Goal: Task Accomplishment & Management: Use online tool/utility

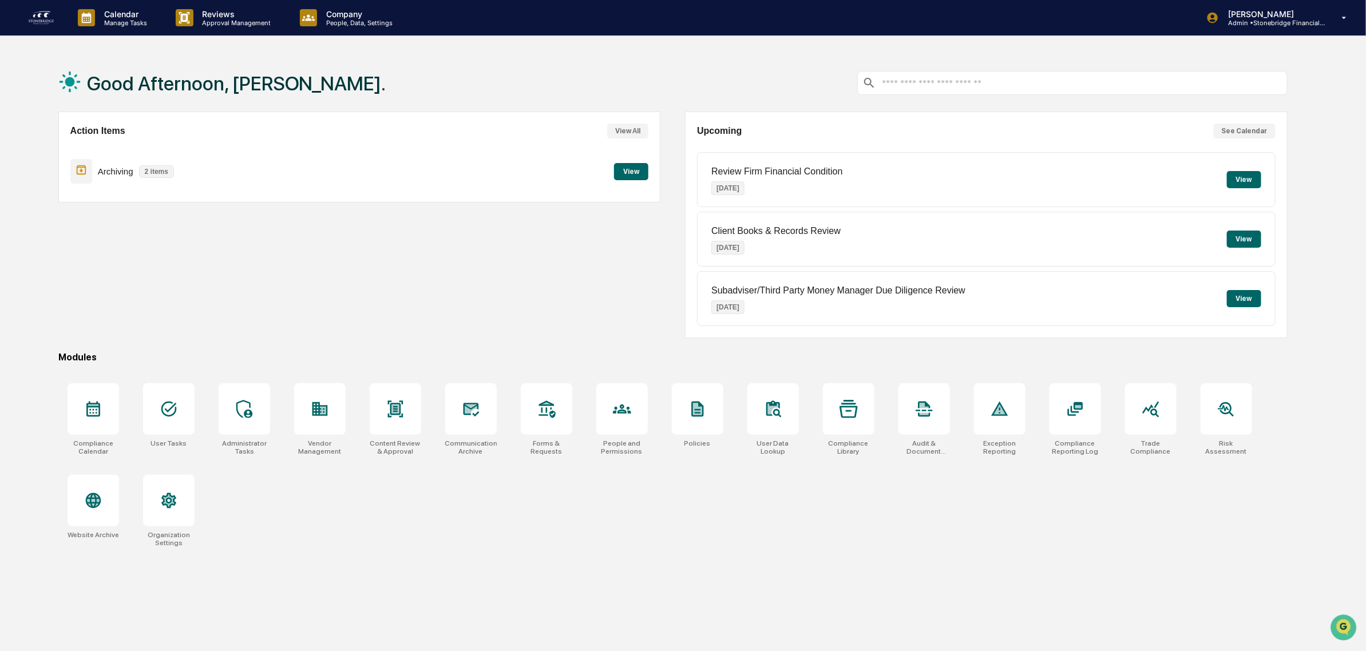
click at [639, 180] on div "Archiving 2 items View" at bounding box center [359, 171] width 579 height 38
click at [633, 173] on button "View" at bounding box center [631, 171] width 34 height 17
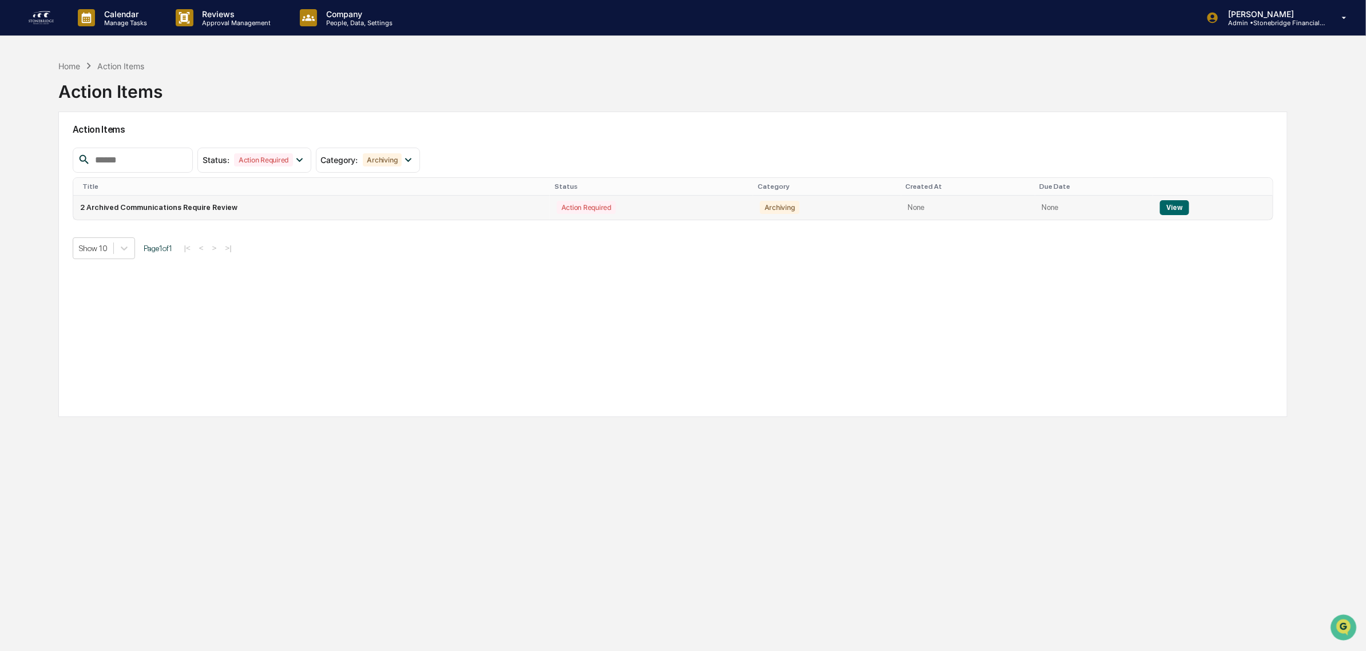
click at [1178, 213] on button "View" at bounding box center [1174, 207] width 29 height 15
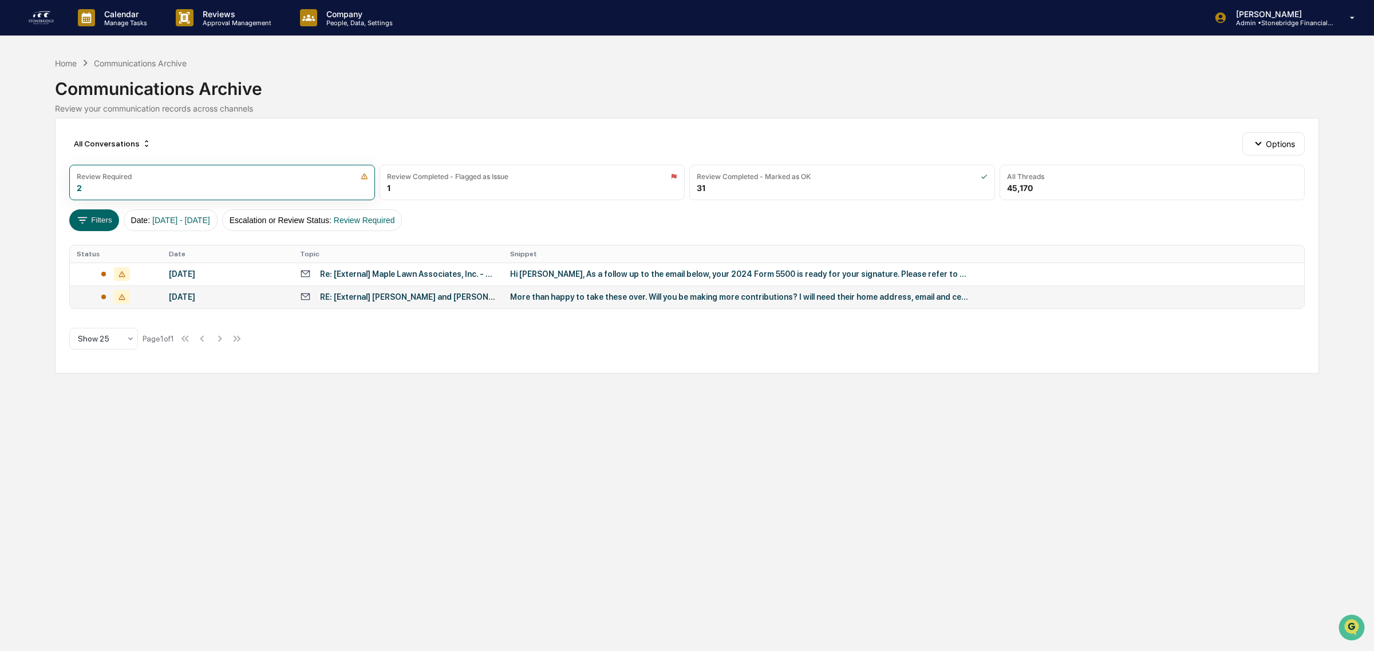
click at [430, 299] on div "RE: [External] [PERSON_NAME] and [PERSON_NAME] inormation" at bounding box center [408, 296] width 176 height 9
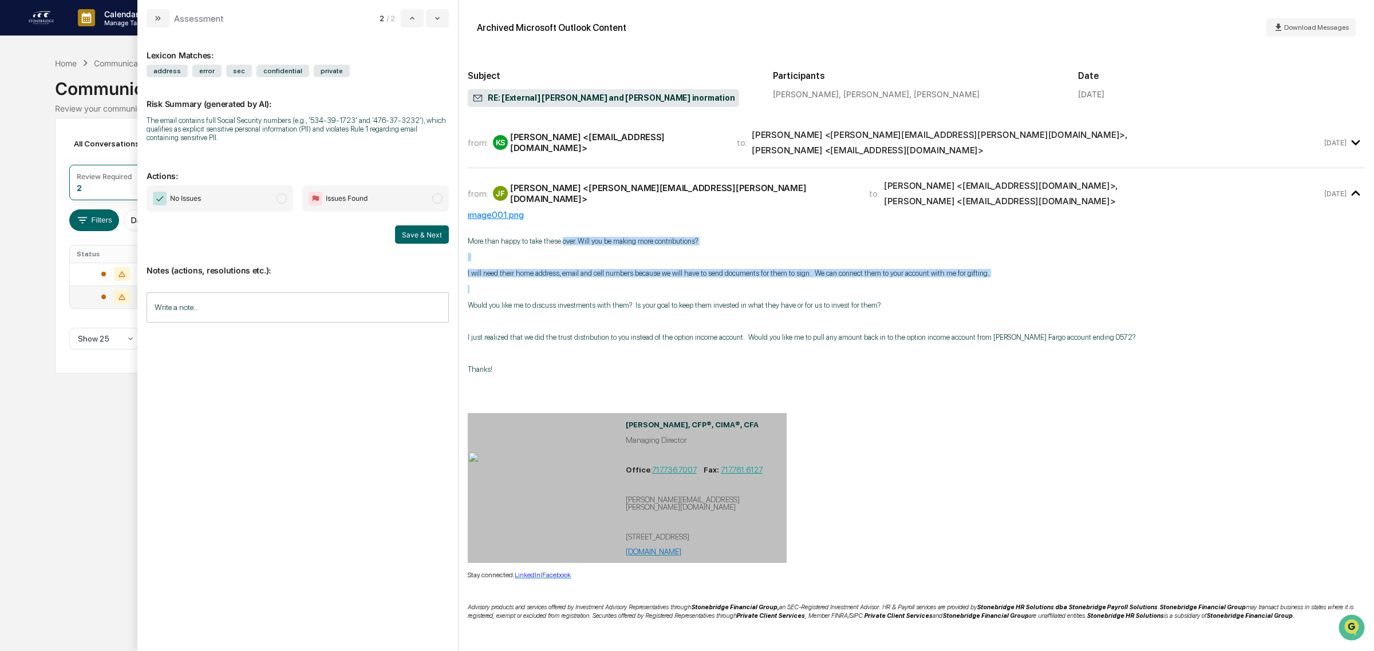
drag, startPoint x: 565, startPoint y: 213, endPoint x: 682, endPoint y: 276, distance: 132.1
click at [682, 276] on div "More than happy to take these over. Will you be making more contributions? I wi…" at bounding box center [916, 541] width 897 height 643
click at [682, 285] on p "modal" at bounding box center [916, 289] width 897 height 9
drag, startPoint x: 593, startPoint y: 232, endPoint x: 603, endPoint y: 285, distance: 54.1
click at [603, 285] on div "More than happy to take these over. Will you be making more contributions? I wi…" at bounding box center [916, 550] width 897 height 627
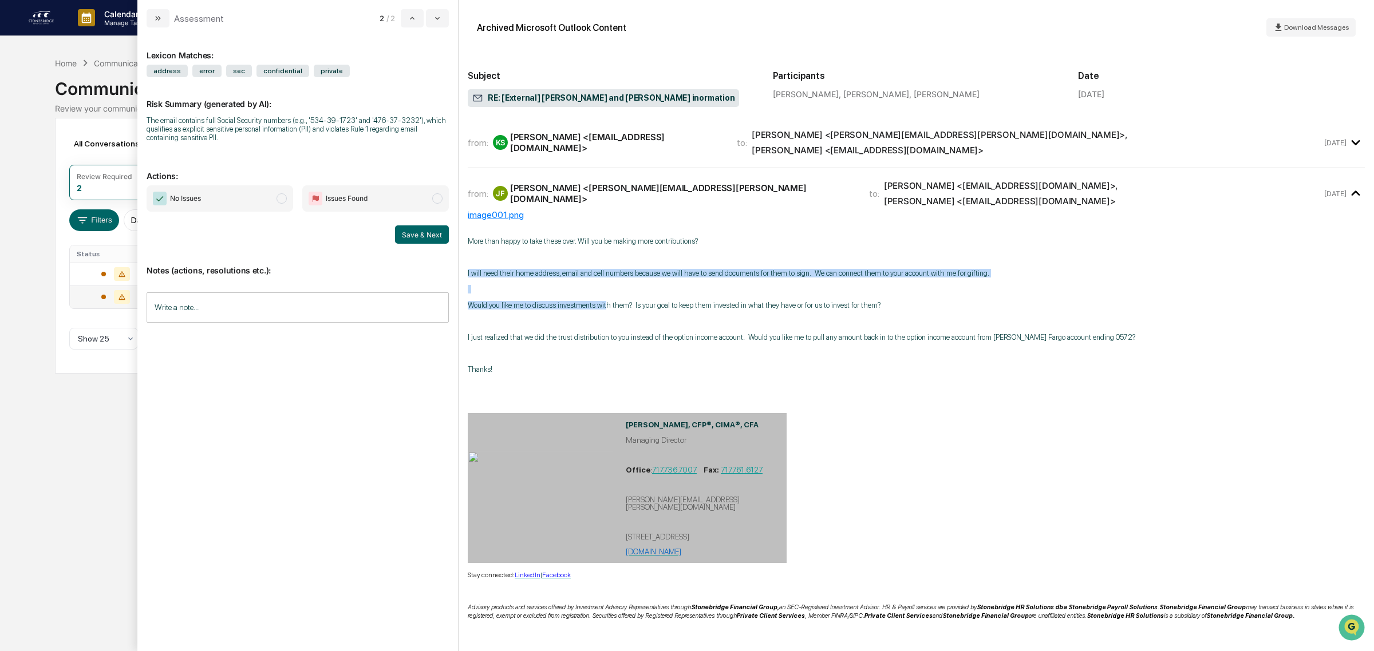
click at [603, 285] on div "More than happy to take these over. Will you be making more contributions? I wi…" at bounding box center [916, 550] width 897 height 627
drag, startPoint x: 599, startPoint y: 266, endPoint x: 717, endPoint y: 262, distance: 118.0
click at [717, 262] on div "More than happy to take these over. Will you be making more contributions? I wi…" at bounding box center [916, 550] width 897 height 627
click at [717, 269] on p "I will need their home address, email and cell numbers because we will have to …" at bounding box center [916, 273] width 897 height 9
drag, startPoint x: 753, startPoint y: 279, endPoint x: 705, endPoint y: 258, distance: 53.1
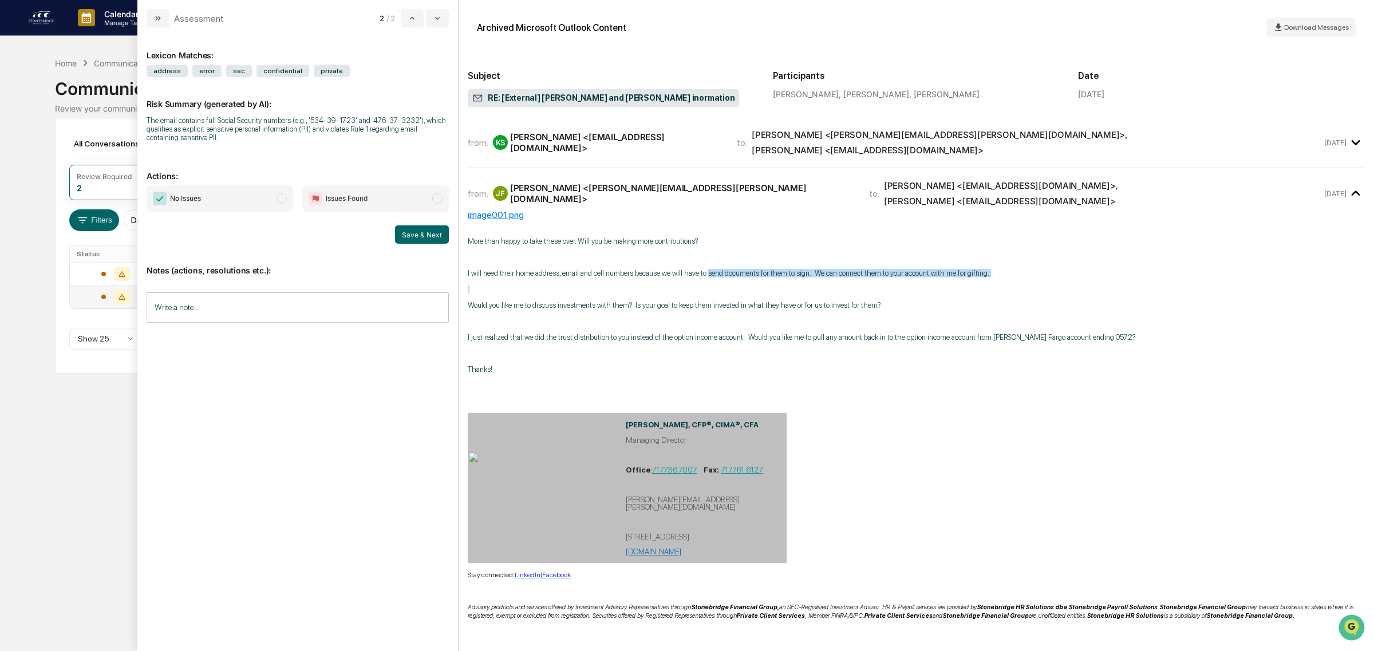
click at [705, 258] on div "More than happy to take these over. Will you be making more contributions? I wi…" at bounding box center [916, 550] width 897 height 627
click at [705, 269] on p "I will need their home address, email and cell numbers because we will have to …" at bounding box center [916, 273] width 897 height 9
drag, startPoint x: 616, startPoint y: 258, endPoint x: 931, endPoint y: 279, distance: 316.0
click at [931, 279] on div "More than happy to take these over. Will you be making more contributions? I wi…" at bounding box center [916, 550] width 897 height 627
click at [931, 285] on p "modal" at bounding box center [916, 289] width 897 height 9
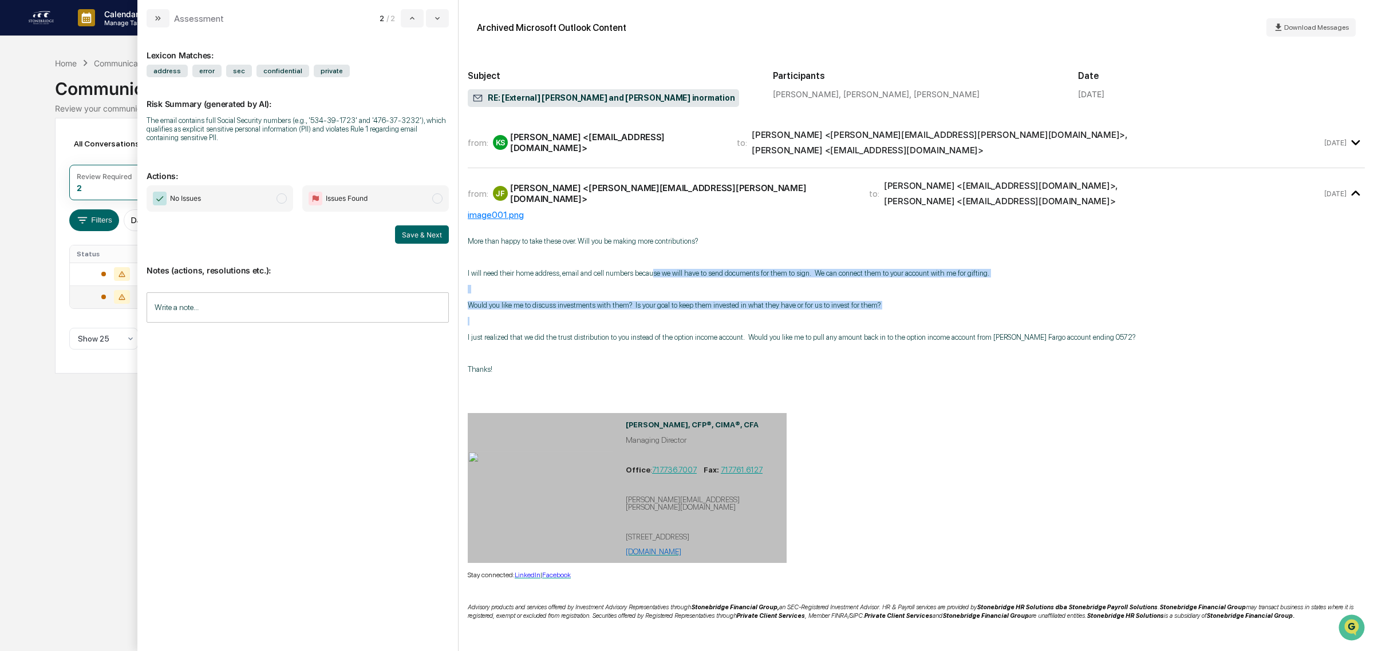
drag, startPoint x: 900, startPoint y: 302, endPoint x: 650, endPoint y: 250, distance: 254.9
click at [650, 250] on div "More than happy to take these over. Will you be making more contributions? I wi…" at bounding box center [916, 550] width 897 height 627
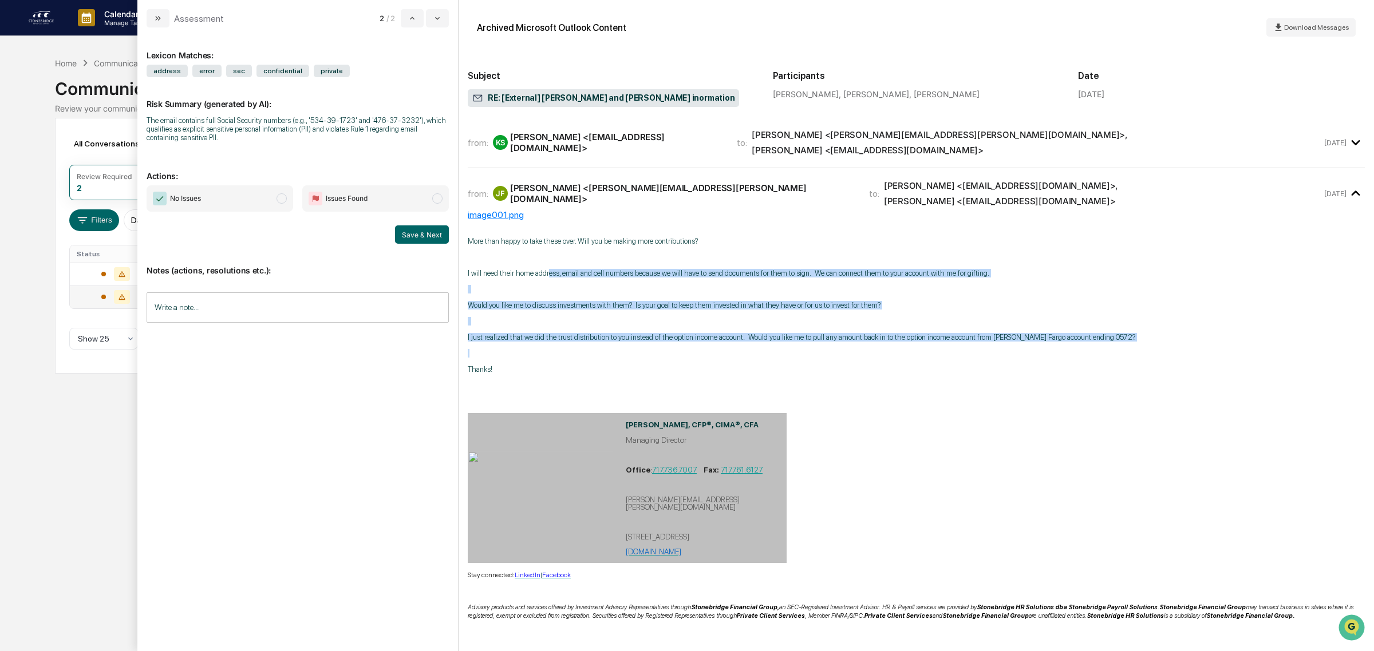
drag, startPoint x: 545, startPoint y: 247, endPoint x: 660, endPoint y: 343, distance: 149.5
click at [660, 343] on div "More than happy to take these over. Will you be making more contributions? I wi…" at bounding box center [916, 550] width 897 height 627
click at [660, 349] on p "modal" at bounding box center [916, 353] width 897 height 9
drag, startPoint x: 670, startPoint y: 350, endPoint x: 615, endPoint y: 252, distance: 112.5
click at [615, 252] on div "More than happy to take these over. Will you be making more contributions? I wi…" at bounding box center [916, 550] width 897 height 627
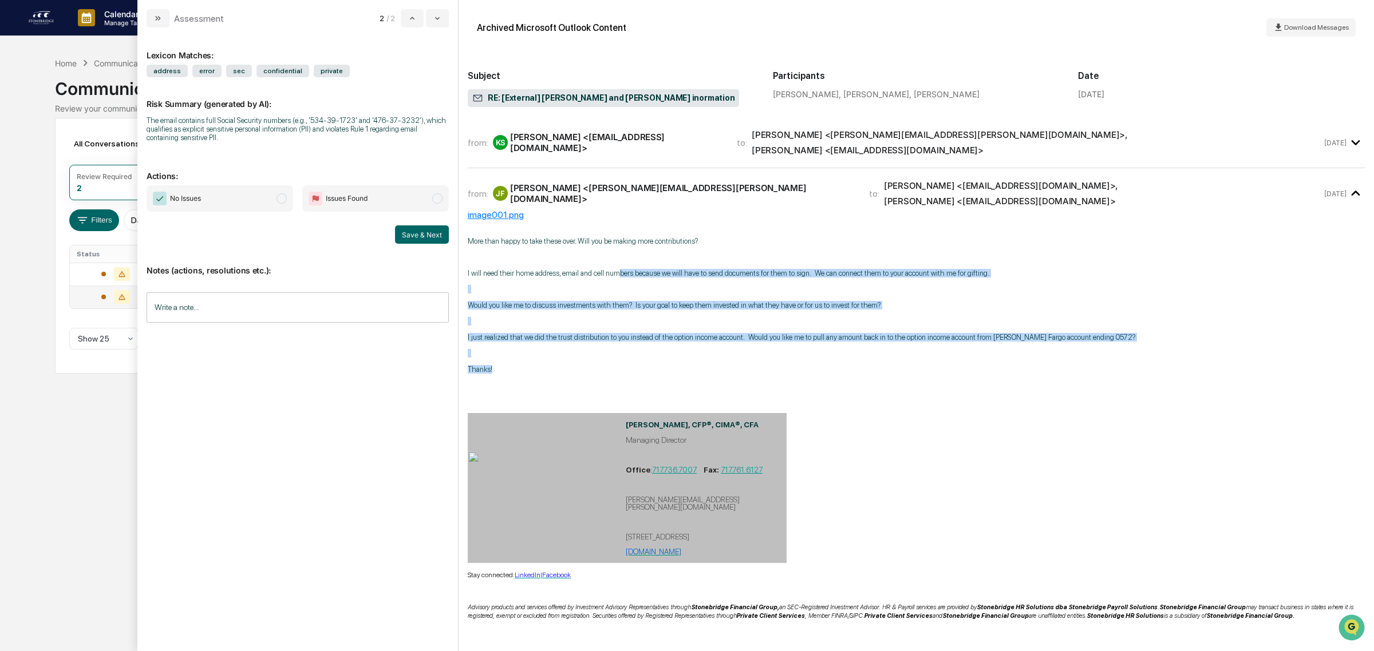
click at [615, 252] on div "More than happy to take these over. Will you be making more contributions? I wi…" at bounding box center [916, 550] width 897 height 627
drag, startPoint x: 604, startPoint y: 276, endPoint x: 644, endPoint y: 396, distance: 126.5
click at [644, 396] on div "More than happy to take these over. Will you be making more contributions? I wi…" at bounding box center [916, 550] width 897 height 627
click at [643, 397] on p "modal" at bounding box center [916, 401] width 897 height 9
drag, startPoint x: 619, startPoint y: 310, endPoint x: 600, endPoint y: 245, distance: 67.5
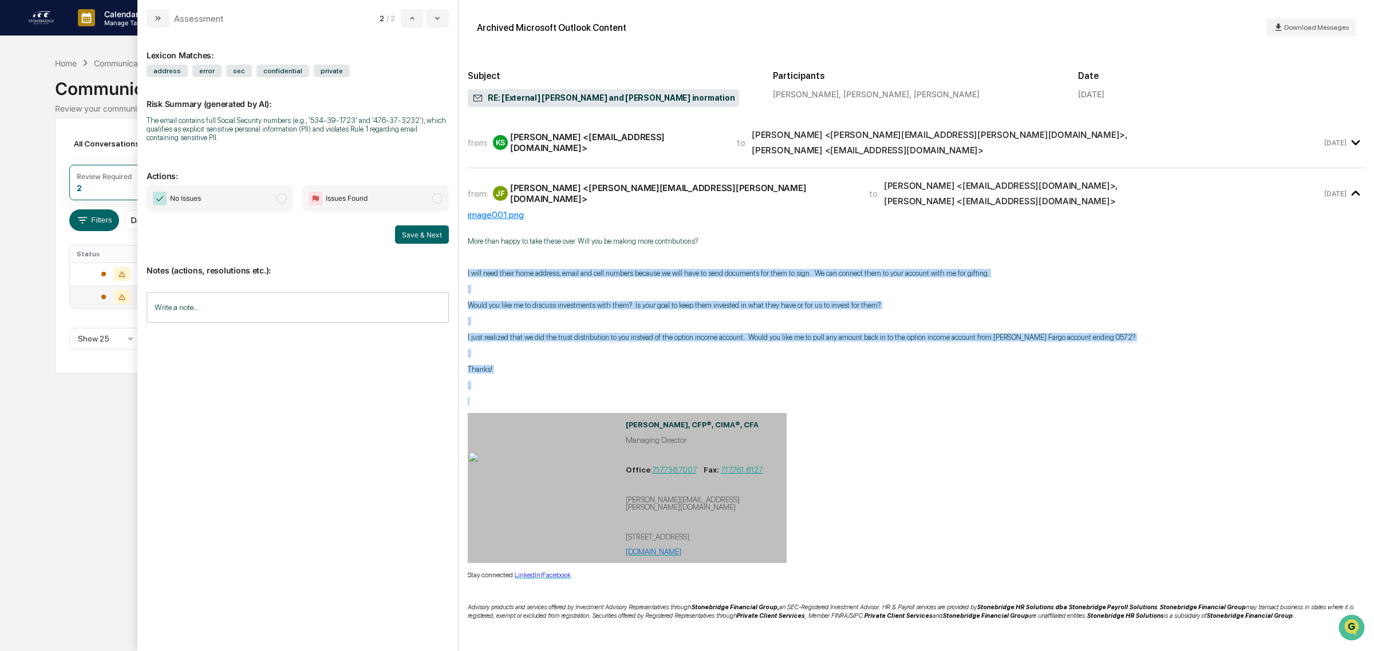
click at [600, 245] on div "More than happy to take these over. Will you be making more contributions? I wi…" at bounding box center [916, 550] width 897 height 627
click at [599, 253] on p "modal" at bounding box center [916, 257] width 897 height 9
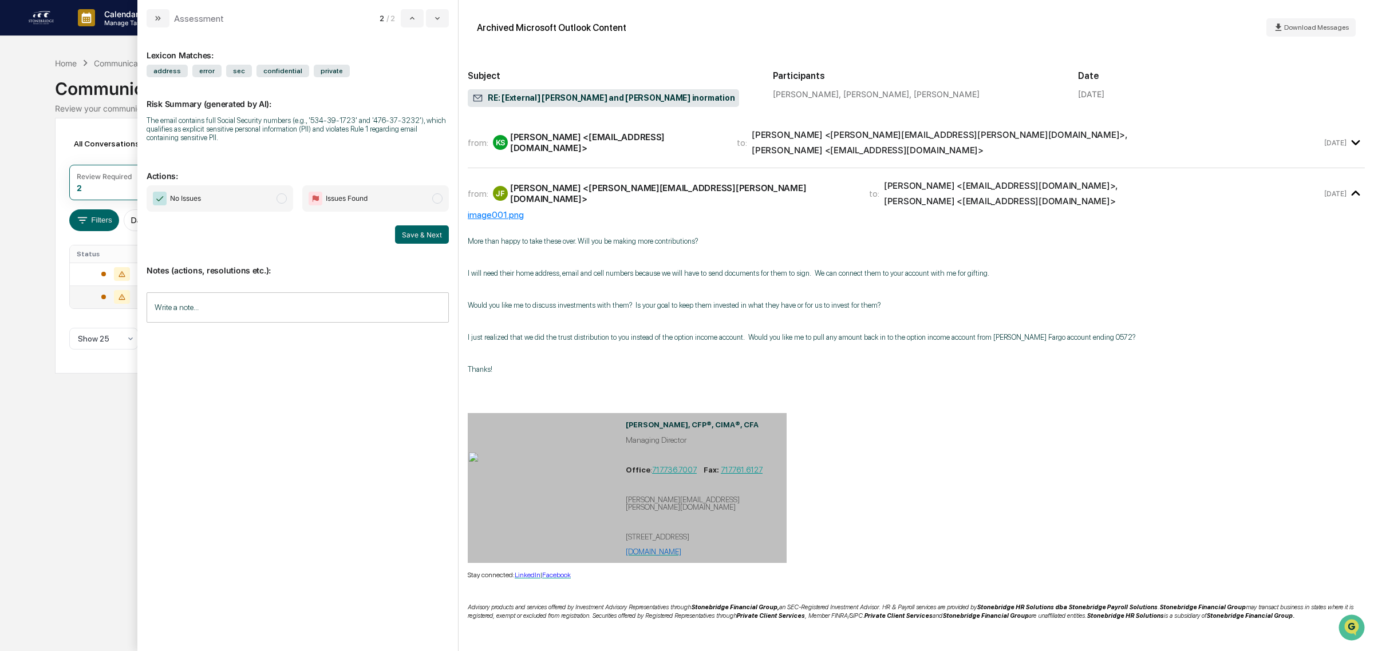
click at [580, 144] on div "KS [PERSON_NAME] <[EMAIL_ADDRESS][DOMAIN_NAME]>" at bounding box center [608, 143] width 230 height 22
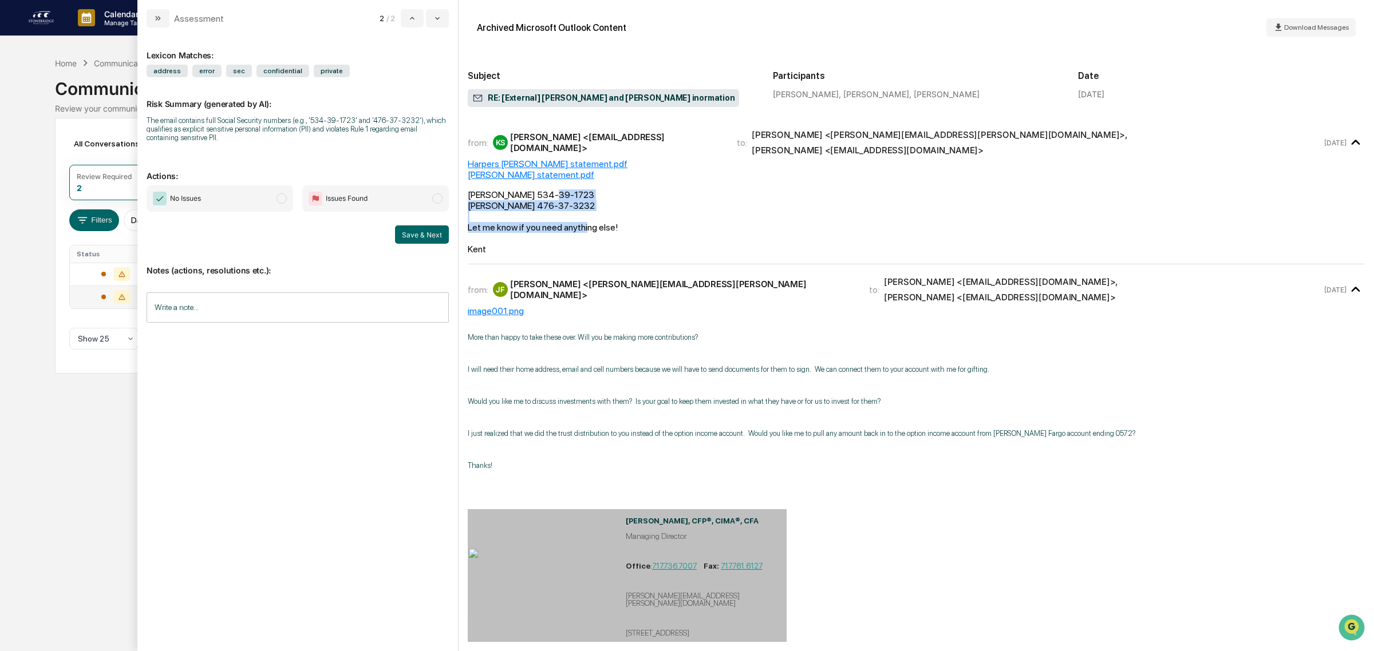
drag, startPoint x: 553, startPoint y: 182, endPoint x: 587, endPoint y: 216, distance: 47.8
click at [587, 216] on div "[PERSON_NAME] 534-39-1723 [PERSON_NAME] 476-37-3232 Let me know if you need any…" at bounding box center [916, 221] width 897 height 65
click at [587, 222] on div "Let me know if you need anything else!" at bounding box center [916, 227] width 897 height 11
drag, startPoint x: 588, startPoint y: 224, endPoint x: 597, endPoint y: 283, distance: 60.2
click at [597, 283] on div "from: KS [PERSON_NAME] <[EMAIL_ADDRESS][DOMAIN_NAME]> to: [PERSON_NAME] <[PERSO…" at bounding box center [916, 551] width 897 height 850
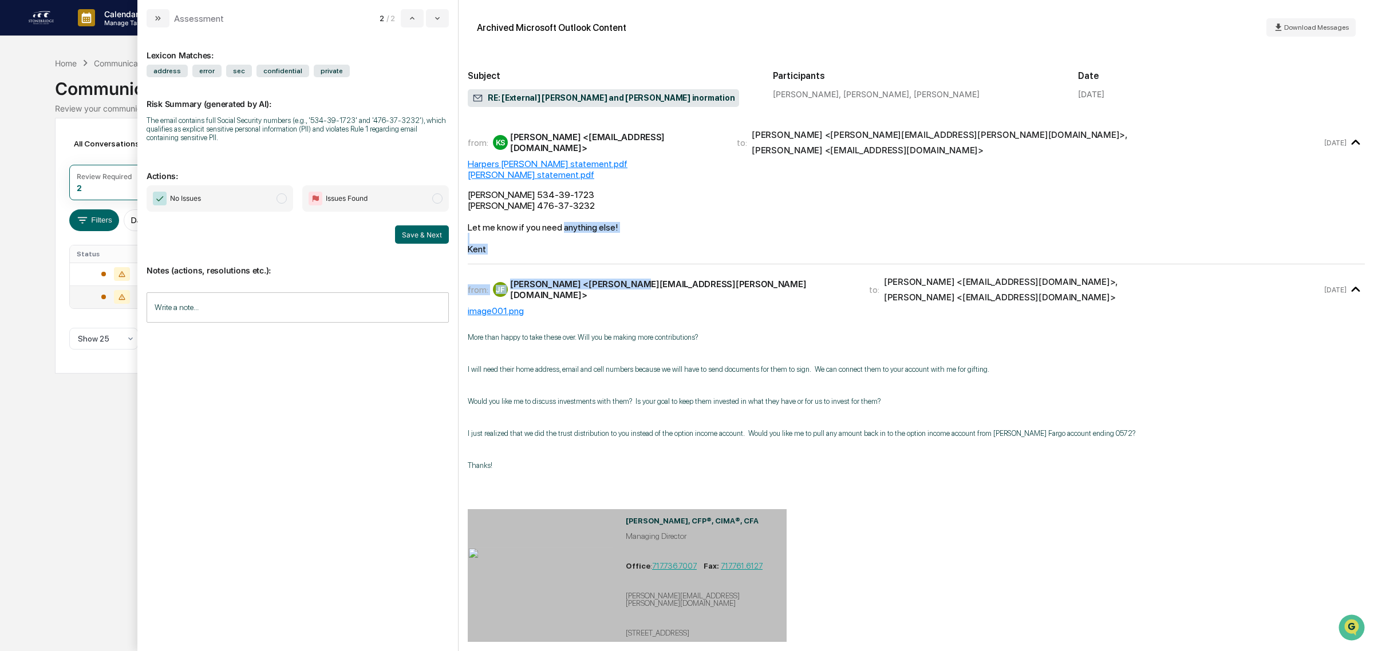
click at [597, 283] on div "[PERSON_NAME] [PERSON_NAME] <[PERSON_NAME][EMAIL_ADDRESS][PERSON_NAME][DOMAIN_N…" at bounding box center [674, 290] width 362 height 22
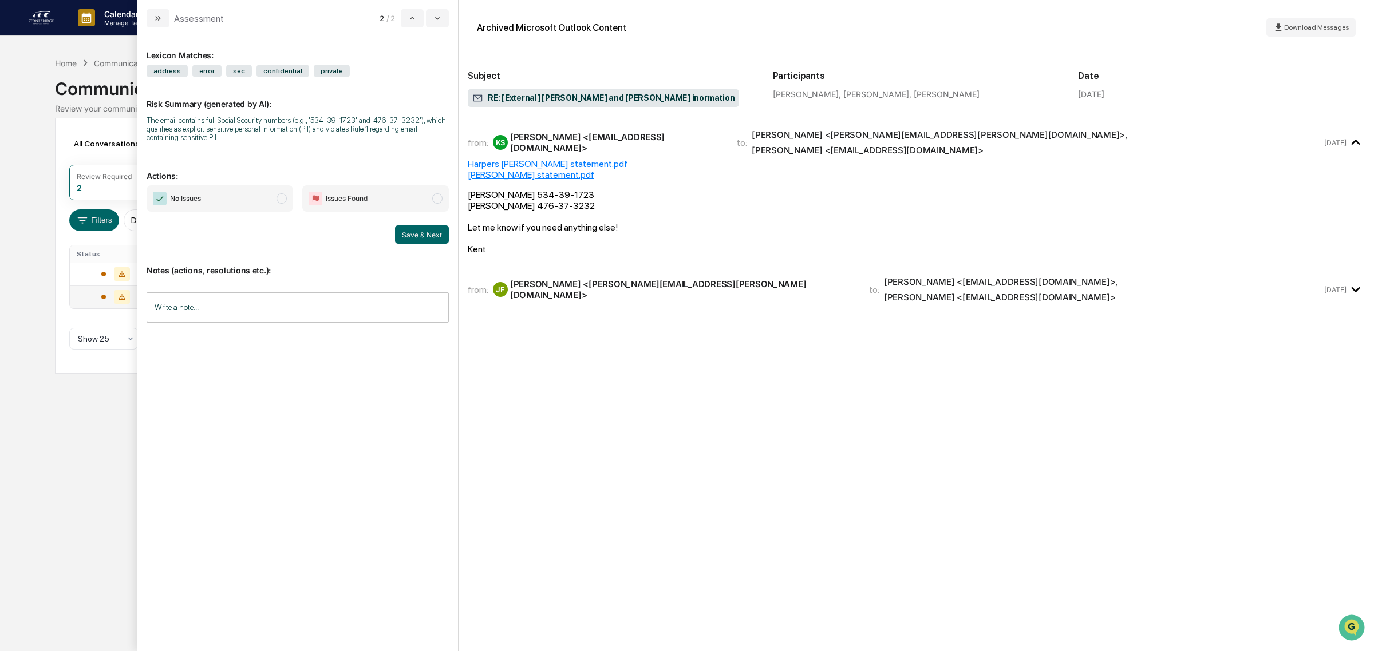
click at [564, 259] on div "from: KS [PERSON_NAME] <[EMAIL_ADDRESS][DOMAIN_NAME]> to: [PERSON_NAME] <[PERSO…" at bounding box center [916, 220] width 897 height 189
click at [571, 288] on div "from: [PERSON_NAME] [PERSON_NAME] <[PERSON_NAME][EMAIL_ADDRESS][PERSON_NAME][DO…" at bounding box center [916, 290] width 897 height 32
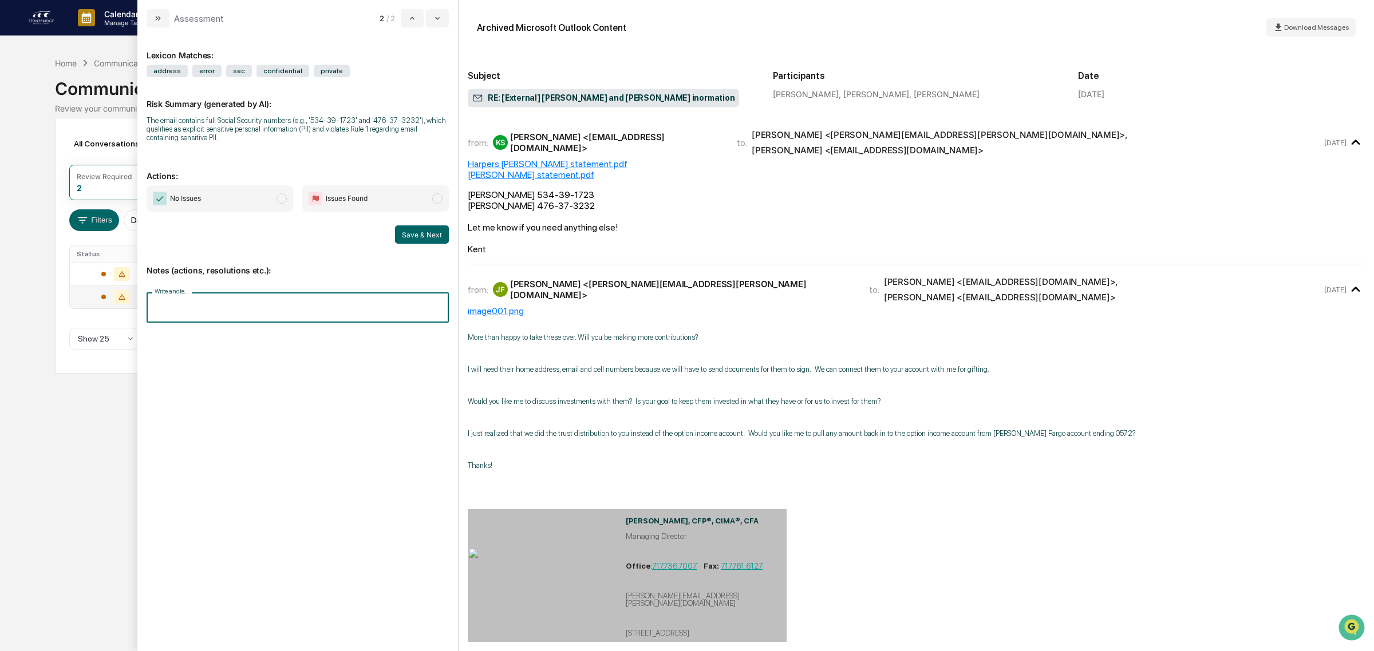
click at [248, 301] on input "Write a note..." at bounding box center [298, 307] width 302 height 30
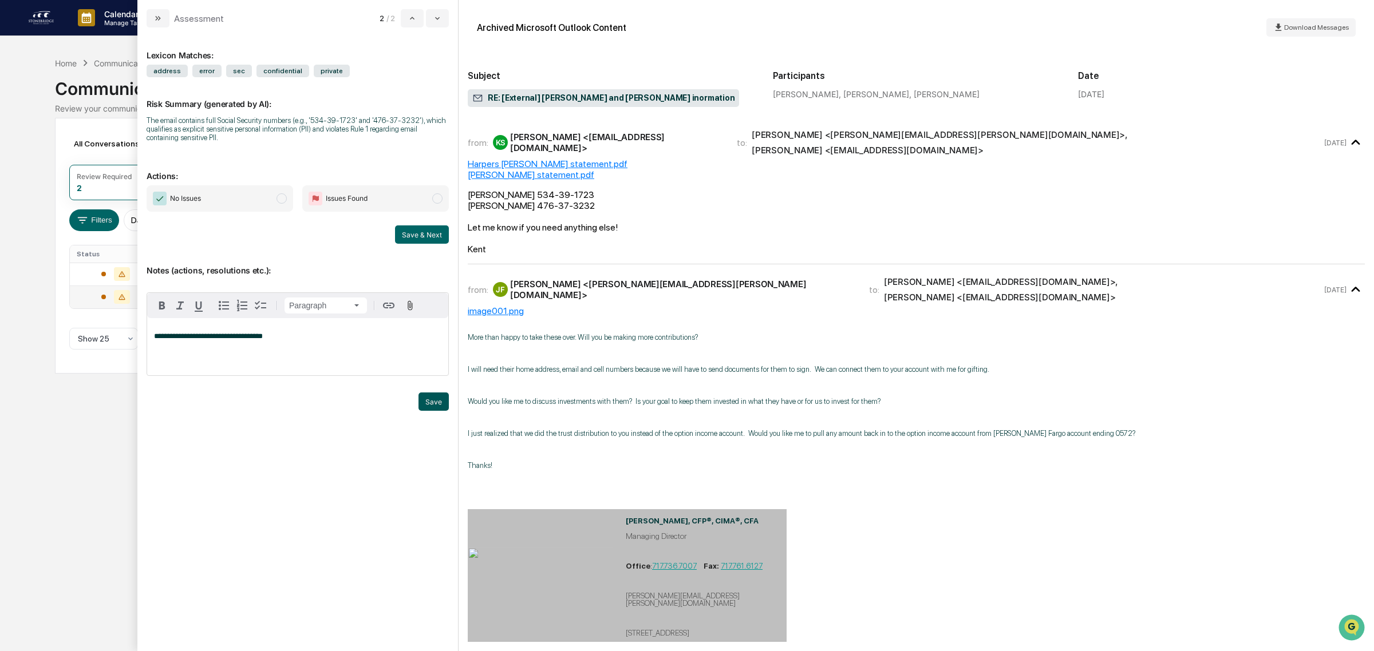
click at [444, 405] on button "Save" at bounding box center [433, 402] width 30 height 18
click at [346, 204] on span "Issues Found" at bounding box center [347, 198] width 42 height 11
click at [220, 200] on span "No Issues" at bounding box center [220, 198] width 147 height 26
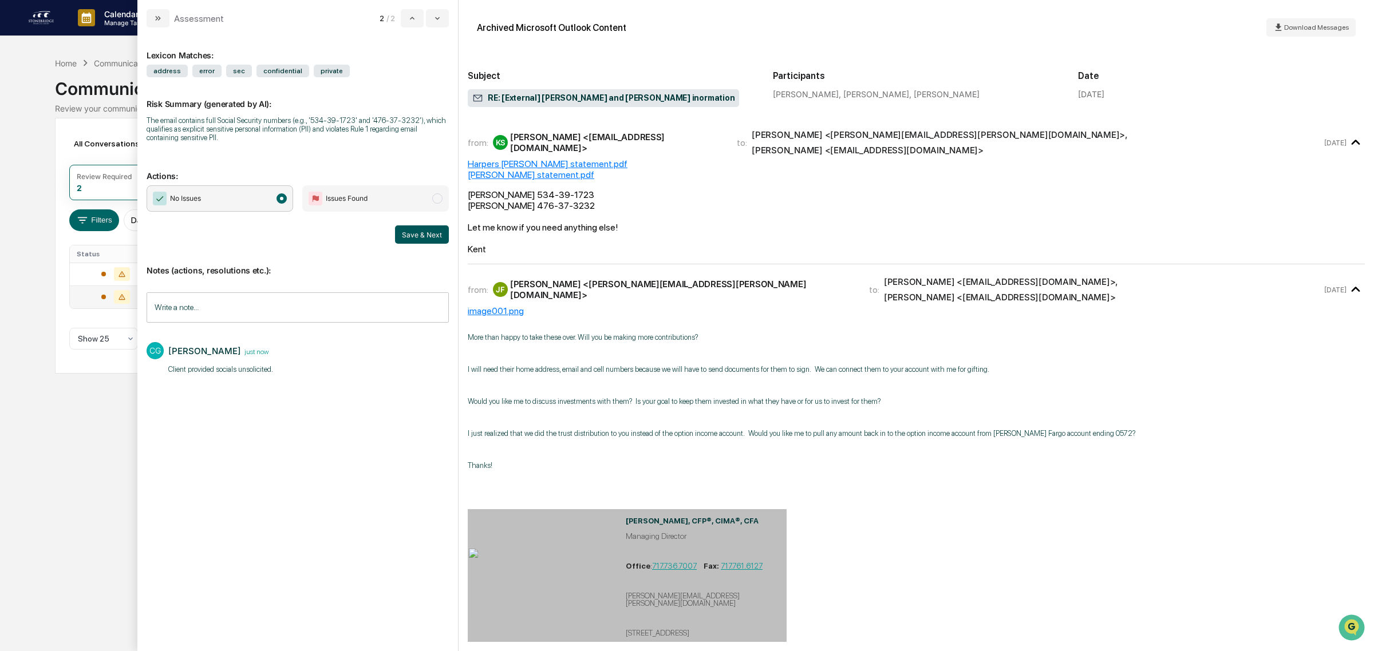
click at [426, 236] on button "Save & Next" at bounding box center [422, 234] width 54 height 18
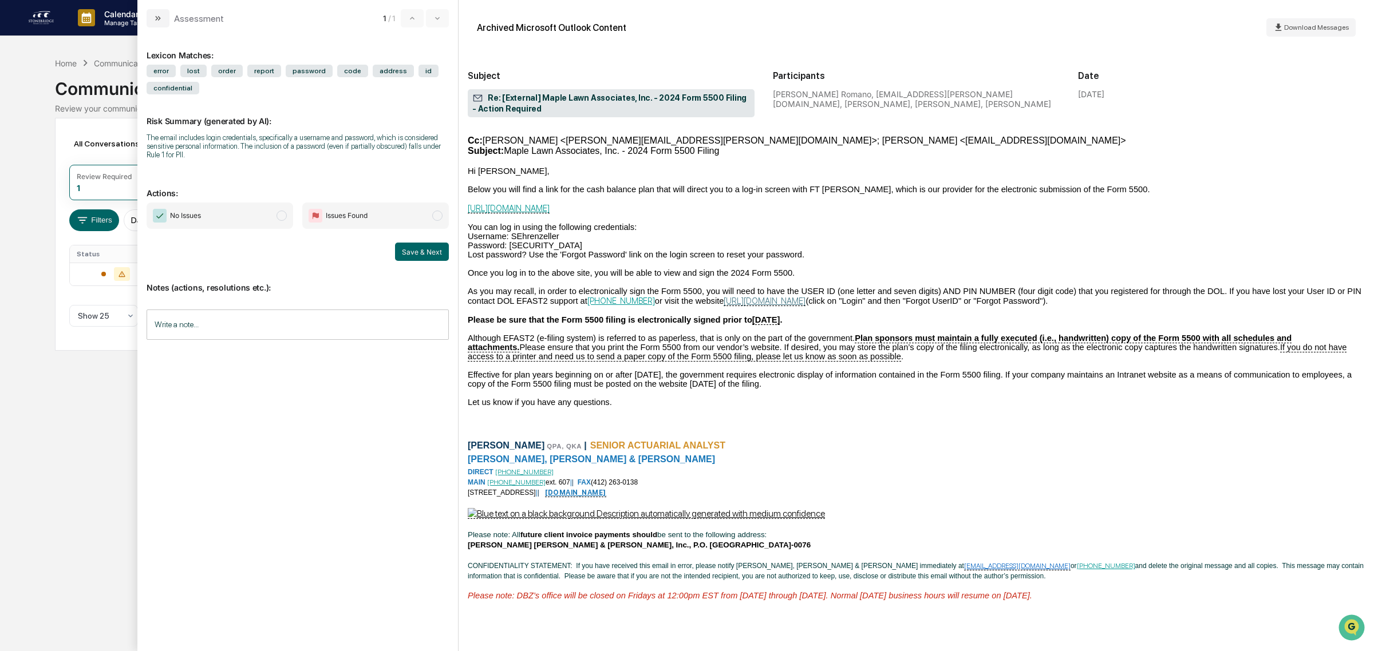
scroll to position [832, 0]
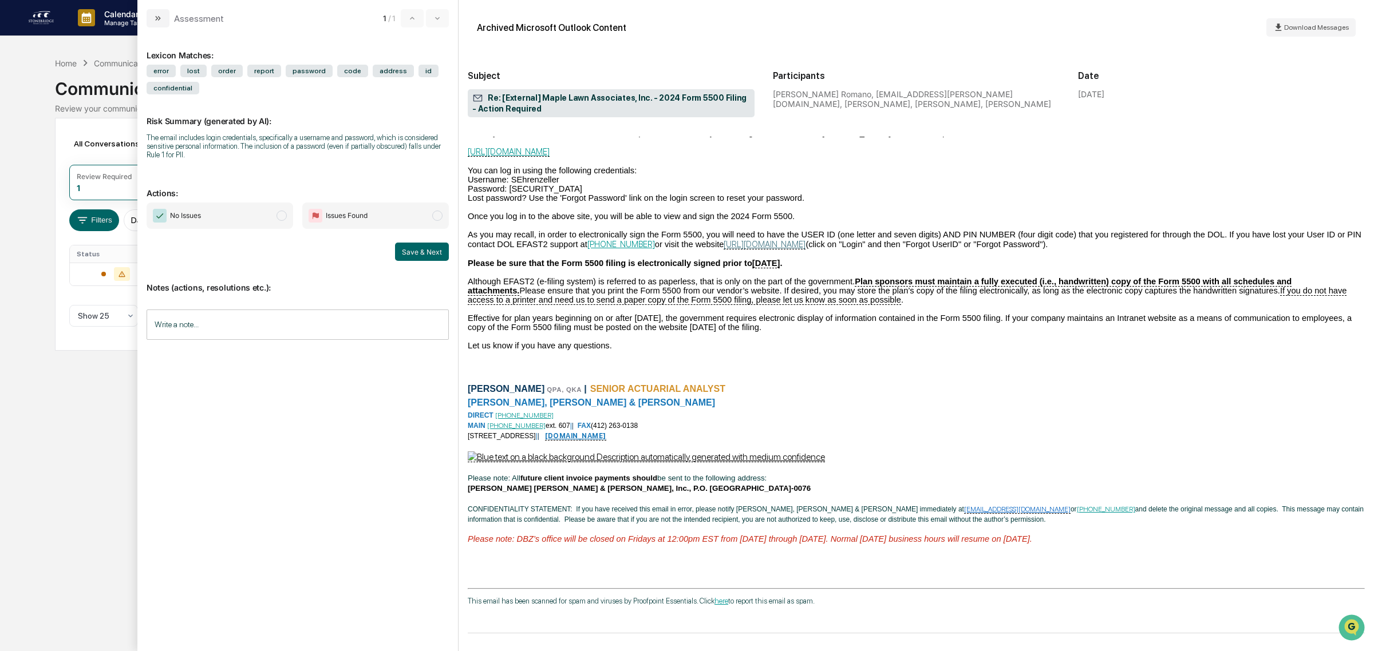
drag, startPoint x: 272, startPoint y: 336, endPoint x: 343, endPoint y: 250, distance: 112.2
click at [272, 336] on input "Write a note..." at bounding box center [298, 325] width 302 height 30
click at [242, 218] on span "No Issues" at bounding box center [220, 216] width 147 height 26
click at [231, 353] on div "*" at bounding box center [297, 363] width 301 height 57
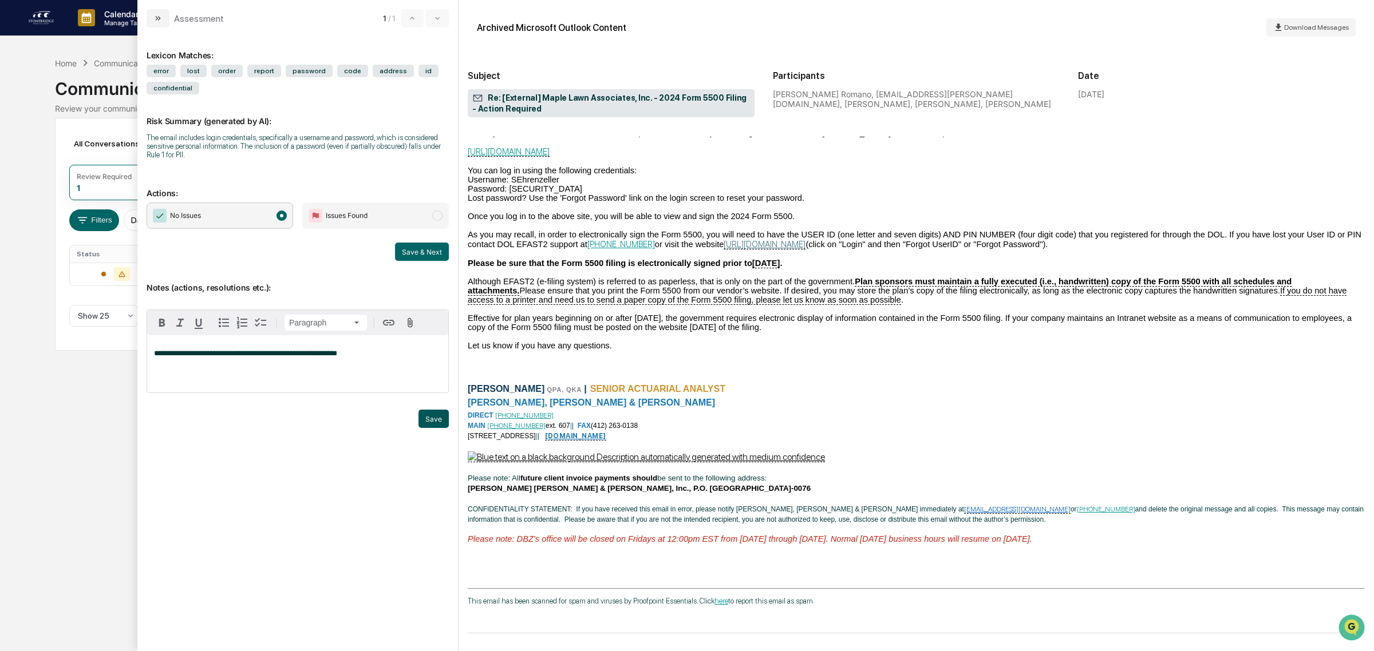
click at [442, 421] on button "Save" at bounding box center [433, 419] width 30 height 18
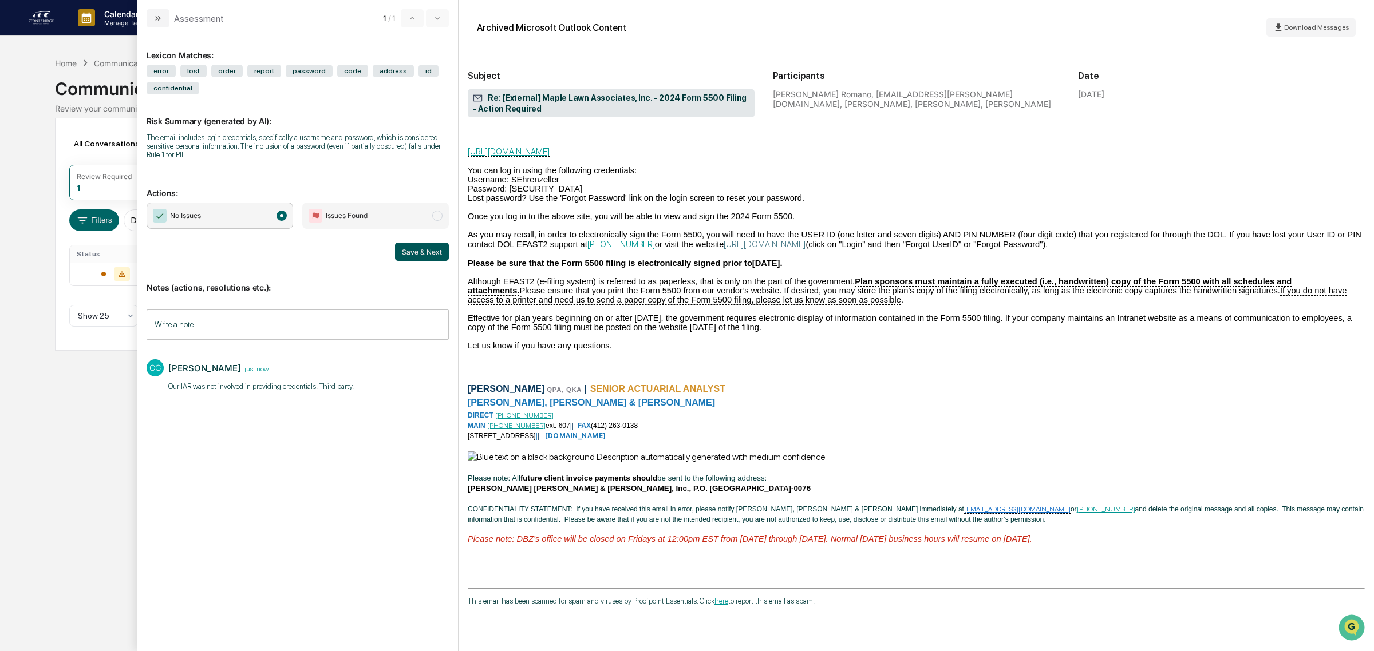
click at [438, 255] on button "Save & Next" at bounding box center [422, 252] width 54 height 18
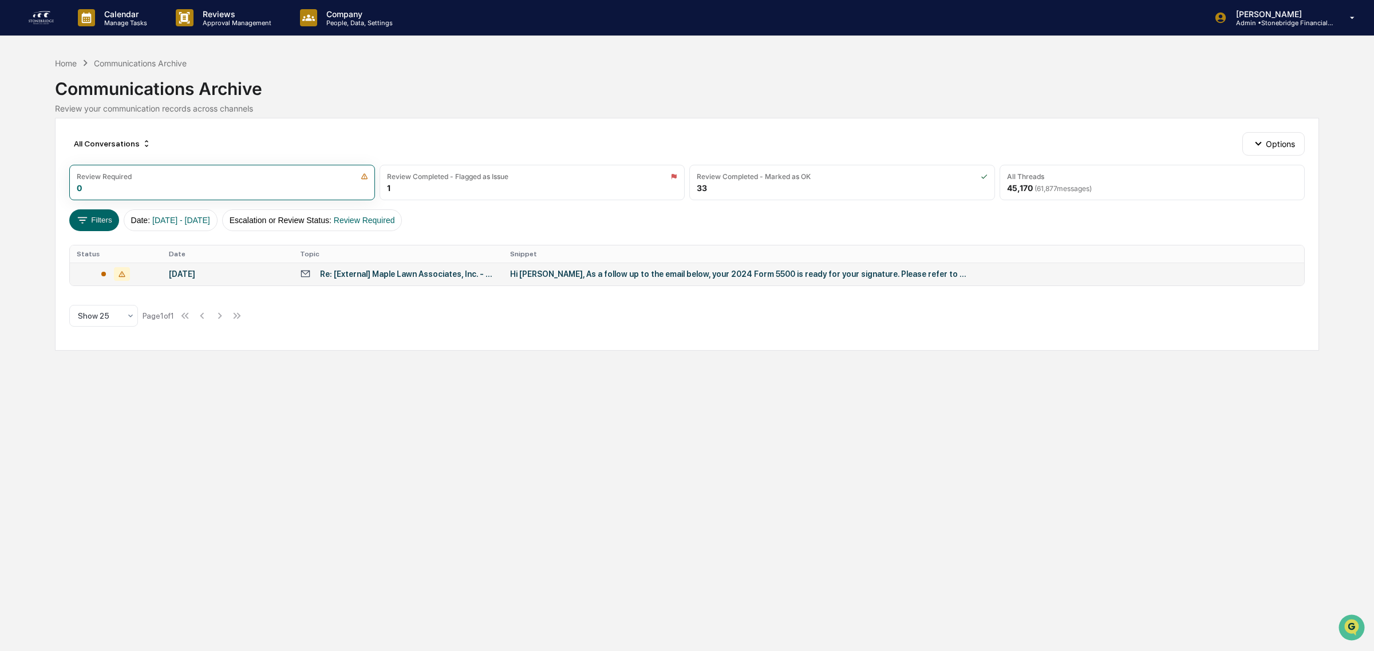
click at [177, 273] on div "[DATE]" at bounding box center [227, 274] width 117 height 9
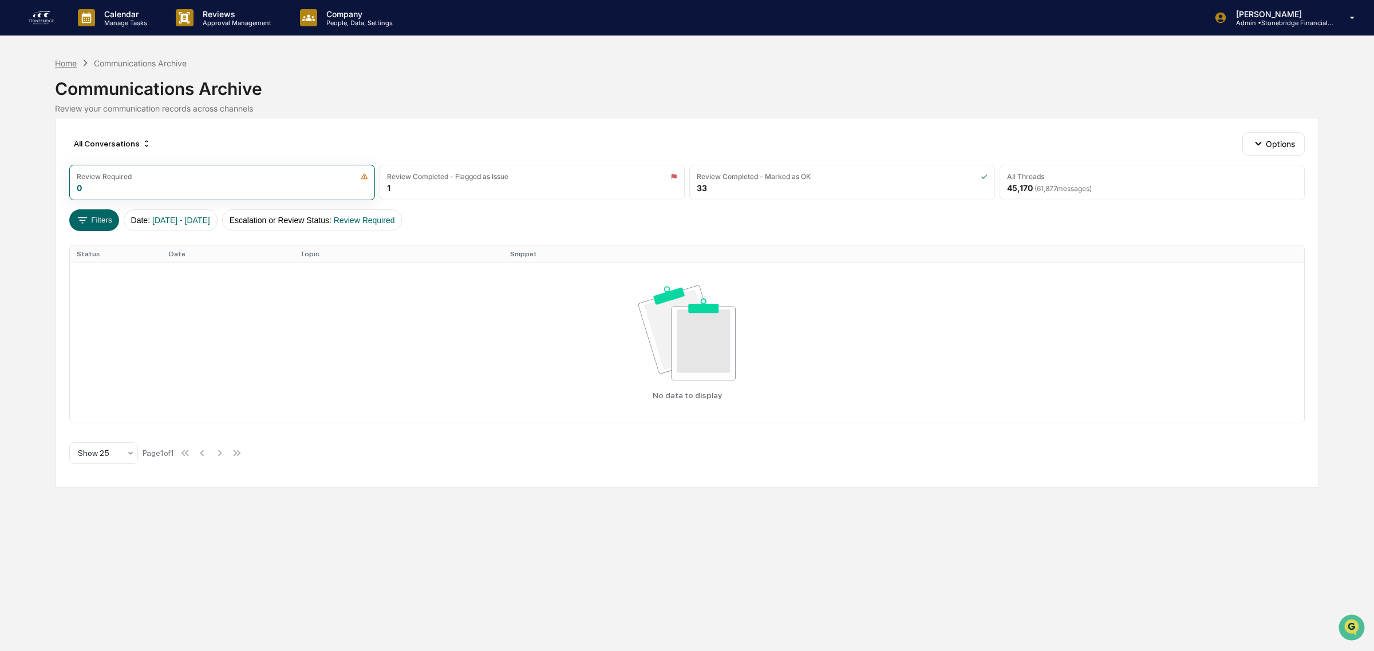
click at [66, 64] on div "Home" at bounding box center [66, 63] width 22 height 10
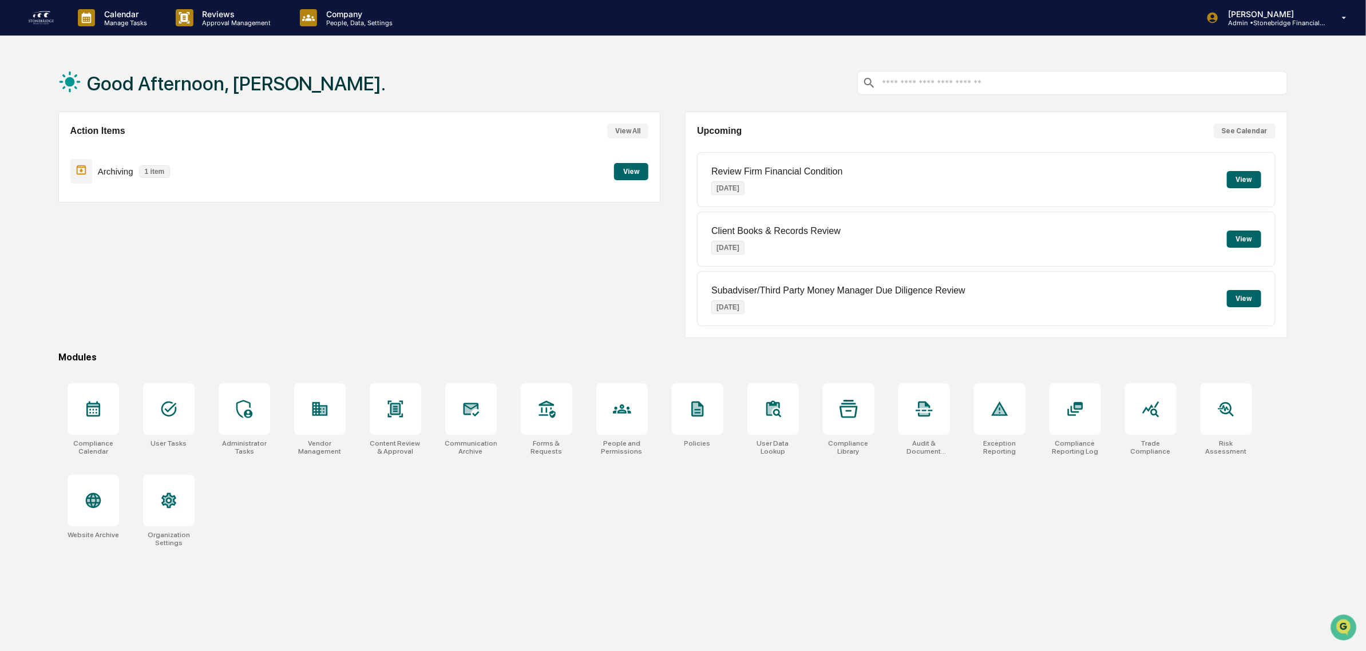
click at [427, 209] on div "Action Items View All Archiving 1 item View" at bounding box center [359, 225] width 603 height 227
click at [636, 170] on button "View" at bounding box center [631, 171] width 34 height 17
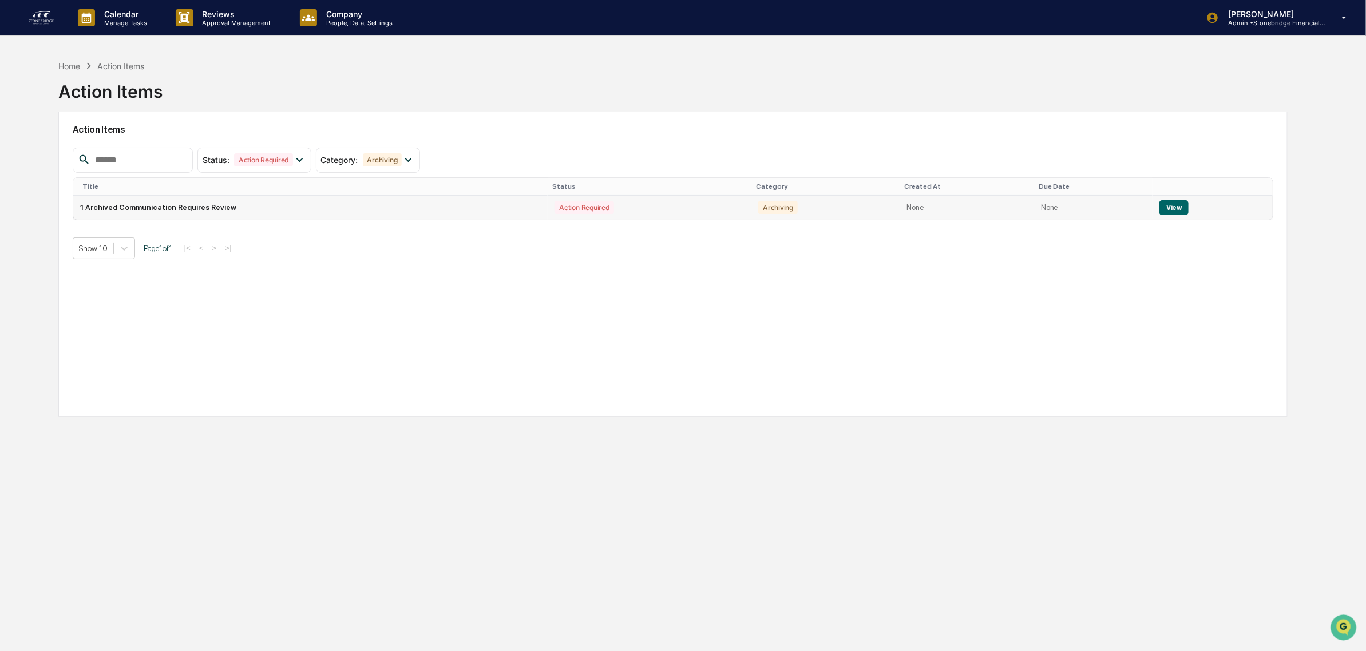
click at [259, 207] on td "1 Archived Communication Requires Review" at bounding box center [310, 208] width 475 height 24
drag, startPoint x: 385, startPoint y: 201, endPoint x: 405, endPoint y: 201, distance: 20.0
click at [386, 201] on td "1 Archived Communication Requires Review" at bounding box center [310, 208] width 475 height 24
click at [1166, 207] on button "View" at bounding box center [1173, 207] width 29 height 15
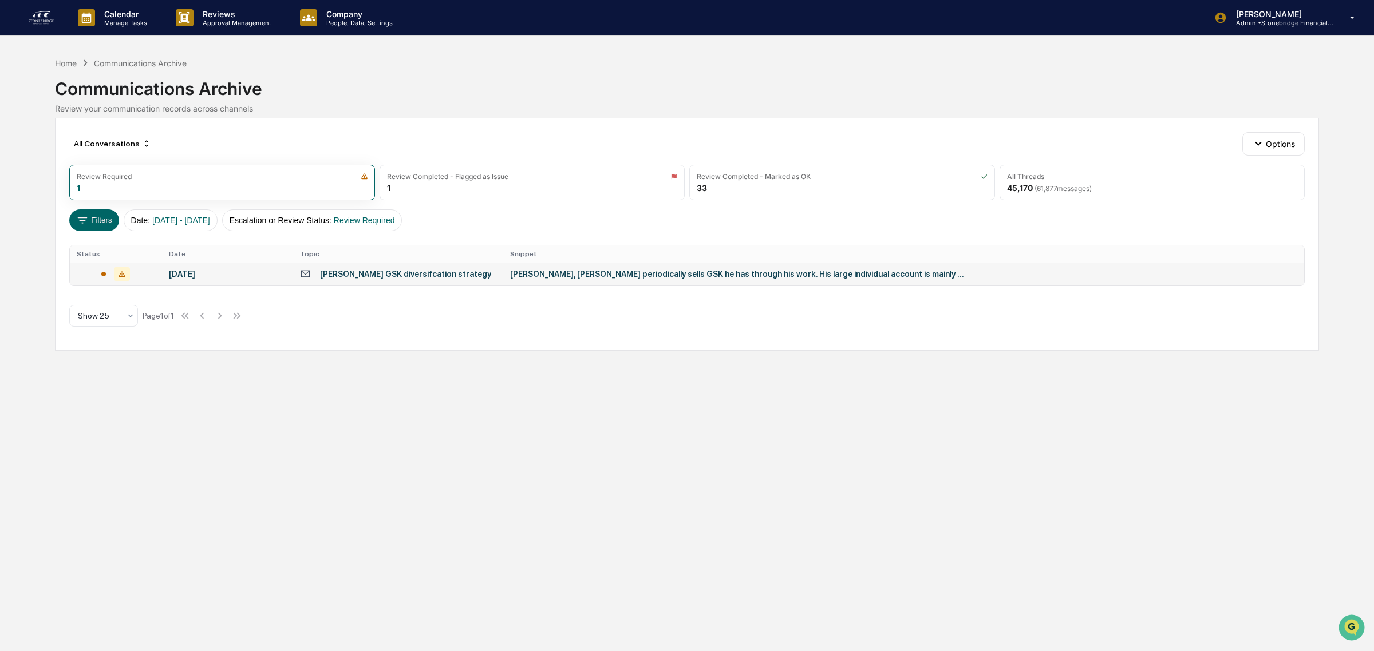
click at [434, 279] on div "[PERSON_NAME] GSK diversifcation strategy" at bounding box center [405, 274] width 171 height 9
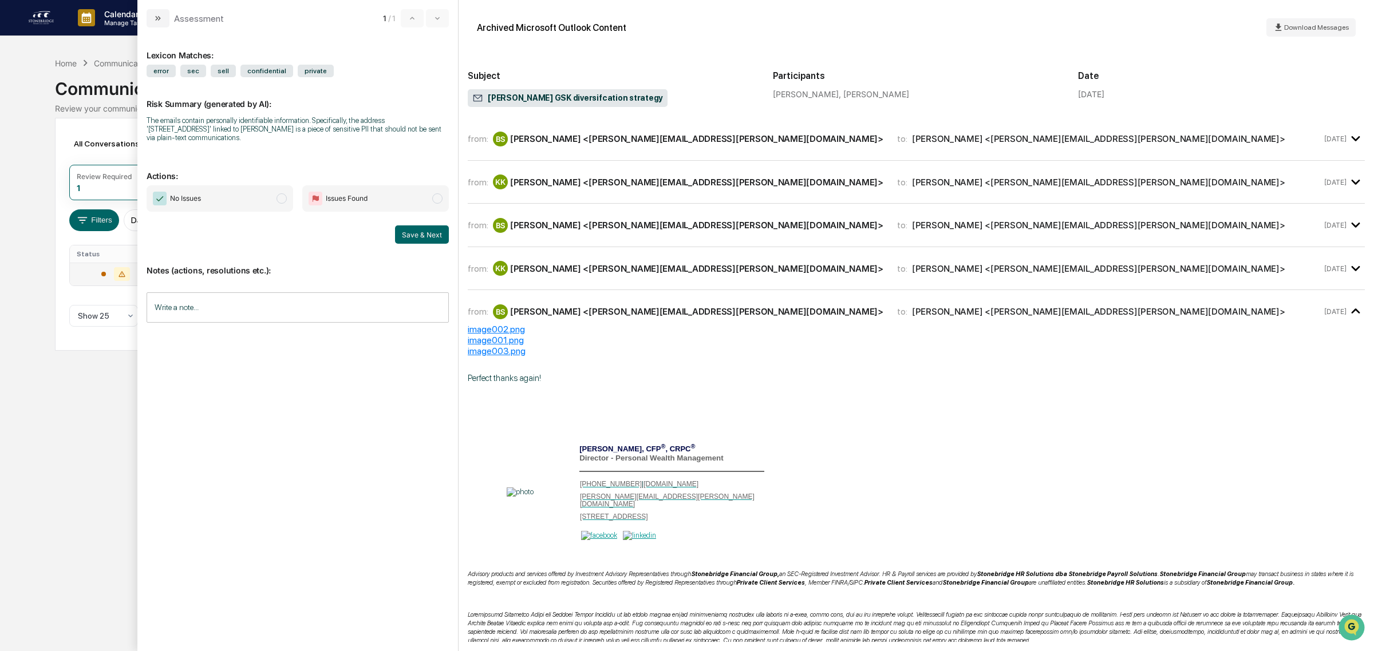
drag, startPoint x: 243, startPoint y: 140, endPoint x: 322, endPoint y: 141, distance: 78.4
click at [322, 141] on div "The emails contain personally identifiable information. Specifically, the addre…" at bounding box center [298, 129] width 302 height 26
drag, startPoint x: 322, startPoint y: 141, endPoint x: 253, endPoint y: 119, distance: 72.2
click at [253, 119] on div "The emails contain personally identifiable information. Specifically, the addre…" at bounding box center [298, 129] width 302 height 26
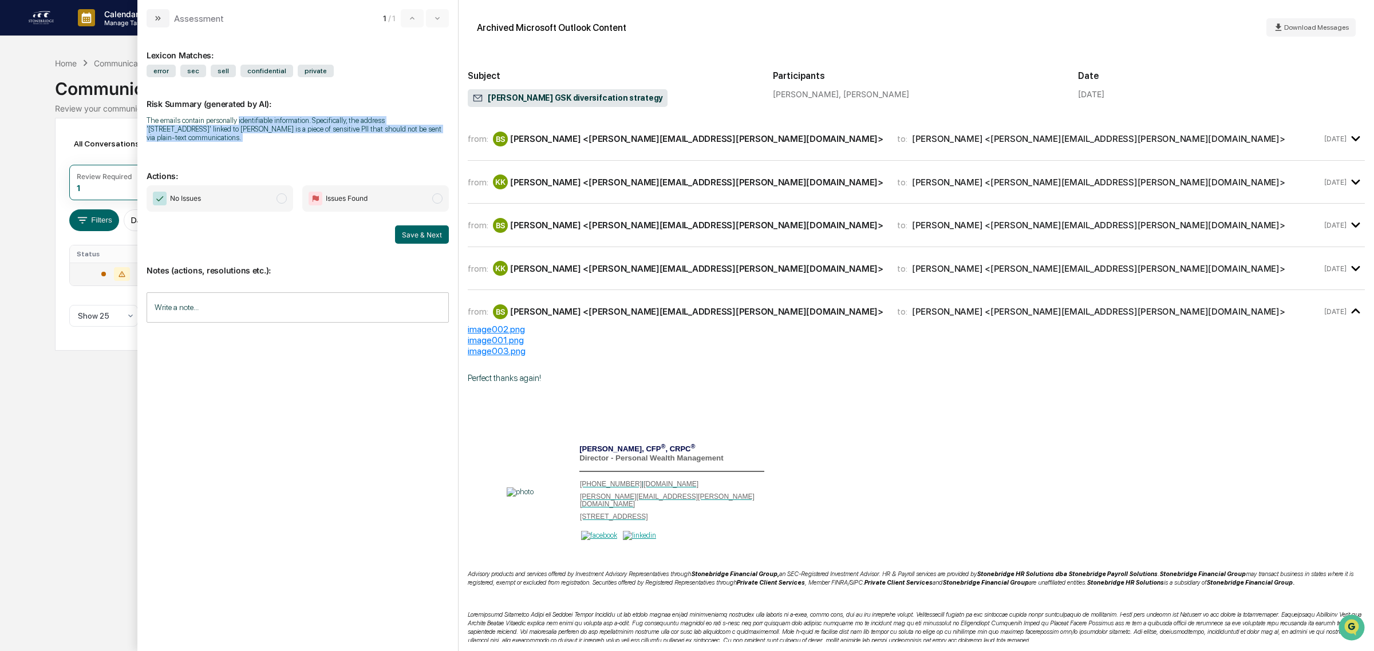
click at [253, 119] on div "The emails contain personally identifiable information. Specifically, the addre…" at bounding box center [298, 129] width 302 height 26
drag, startPoint x: 232, startPoint y: 121, endPoint x: 236, endPoint y: 152, distance: 31.2
click at [236, 152] on div "Lexicon Matches: error sec sell confidential private Risk Summary (generated by…" at bounding box center [298, 333] width 302 height 593
drag, startPoint x: 204, startPoint y: 138, endPoint x: 279, endPoint y: 137, distance: 75.5
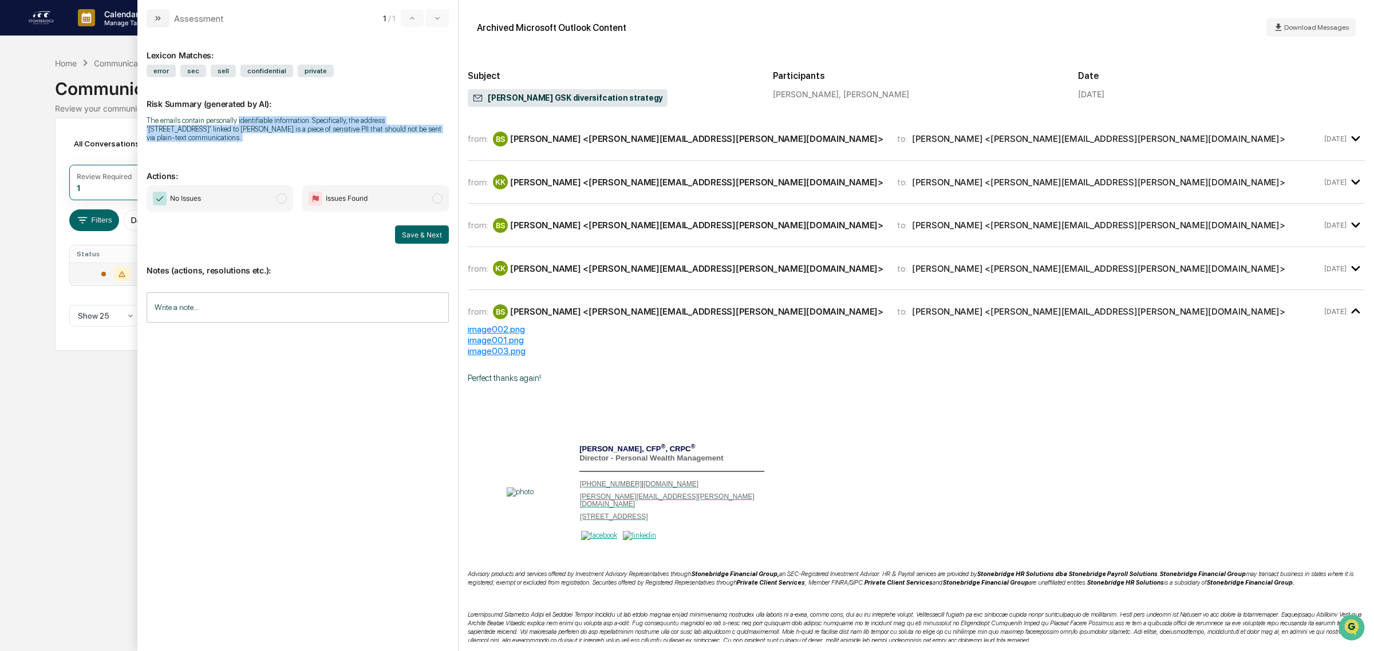
click at [279, 137] on div "The emails contain personally identifiable information. Specifically, the addre…" at bounding box center [298, 129] width 302 height 26
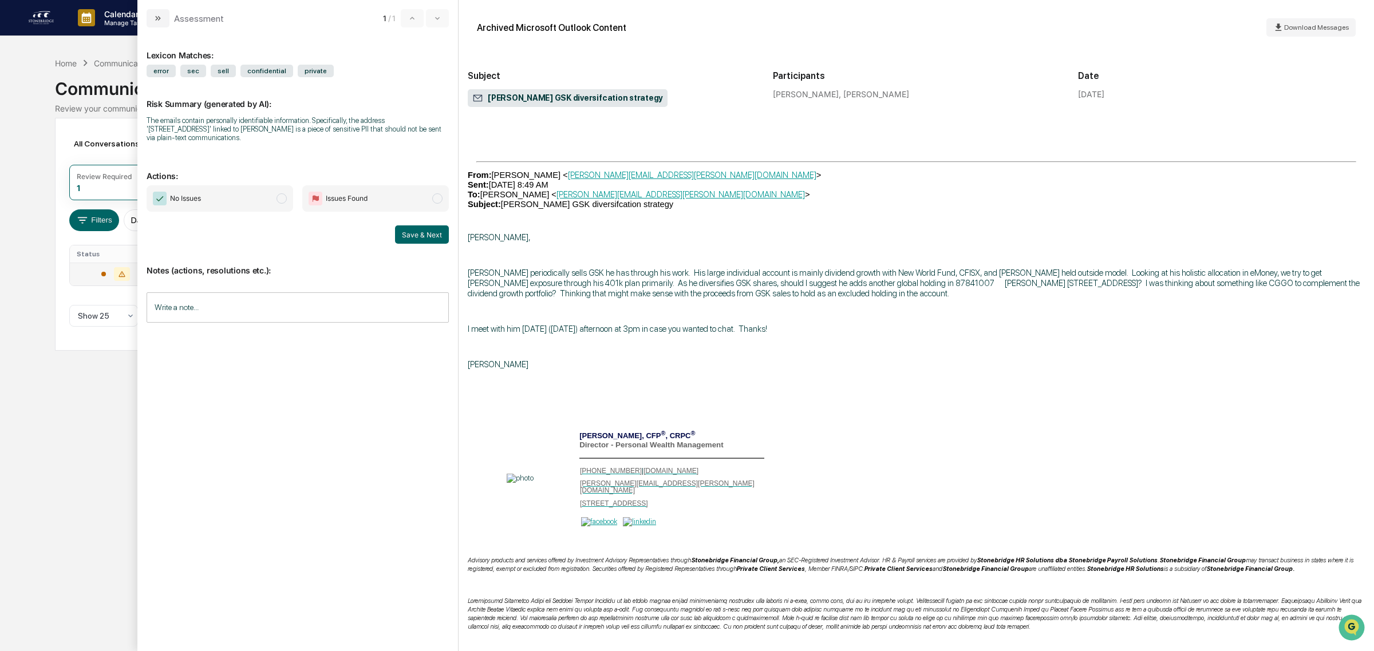
scroll to position [1823, 0]
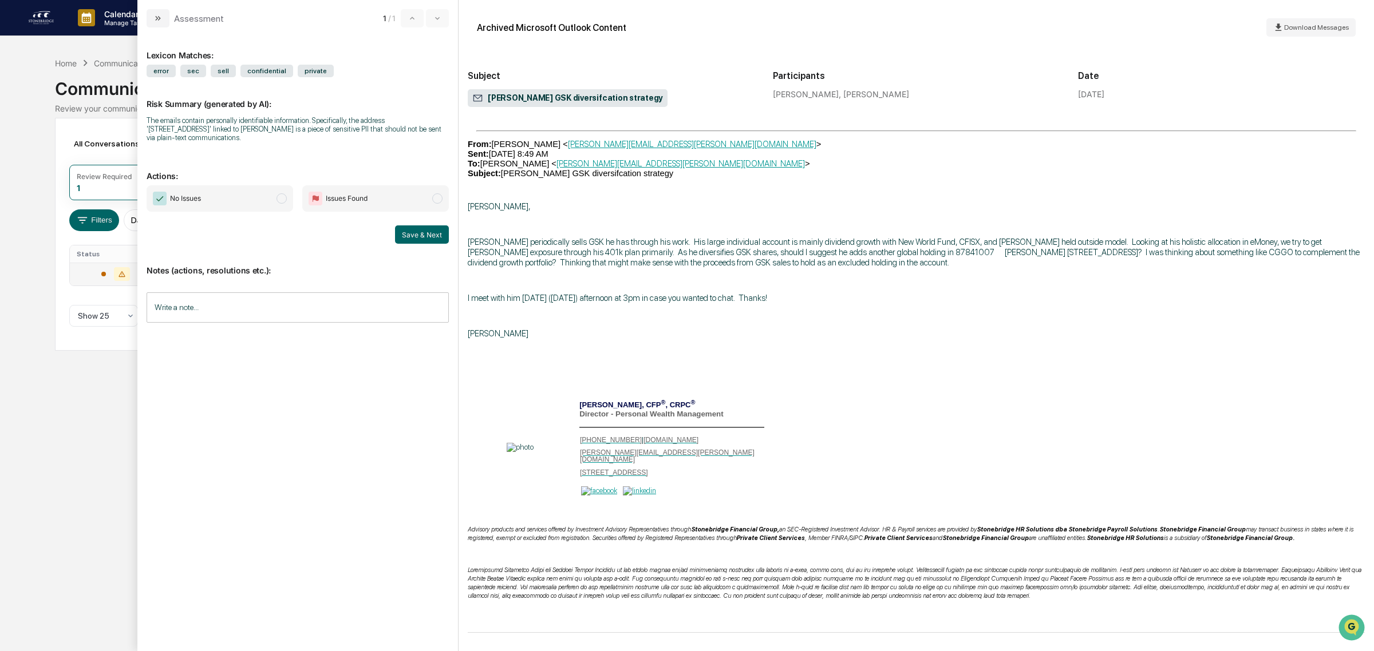
click at [276, 311] on input "Write a note..." at bounding box center [298, 307] width 302 height 30
click at [254, 207] on span "No Issues" at bounding box center [220, 198] width 147 height 26
click at [434, 407] on button "Save" at bounding box center [433, 402] width 30 height 18
click at [415, 239] on button "Save & Next" at bounding box center [422, 234] width 54 height 18
